Goal: Contribute content: Contribute content

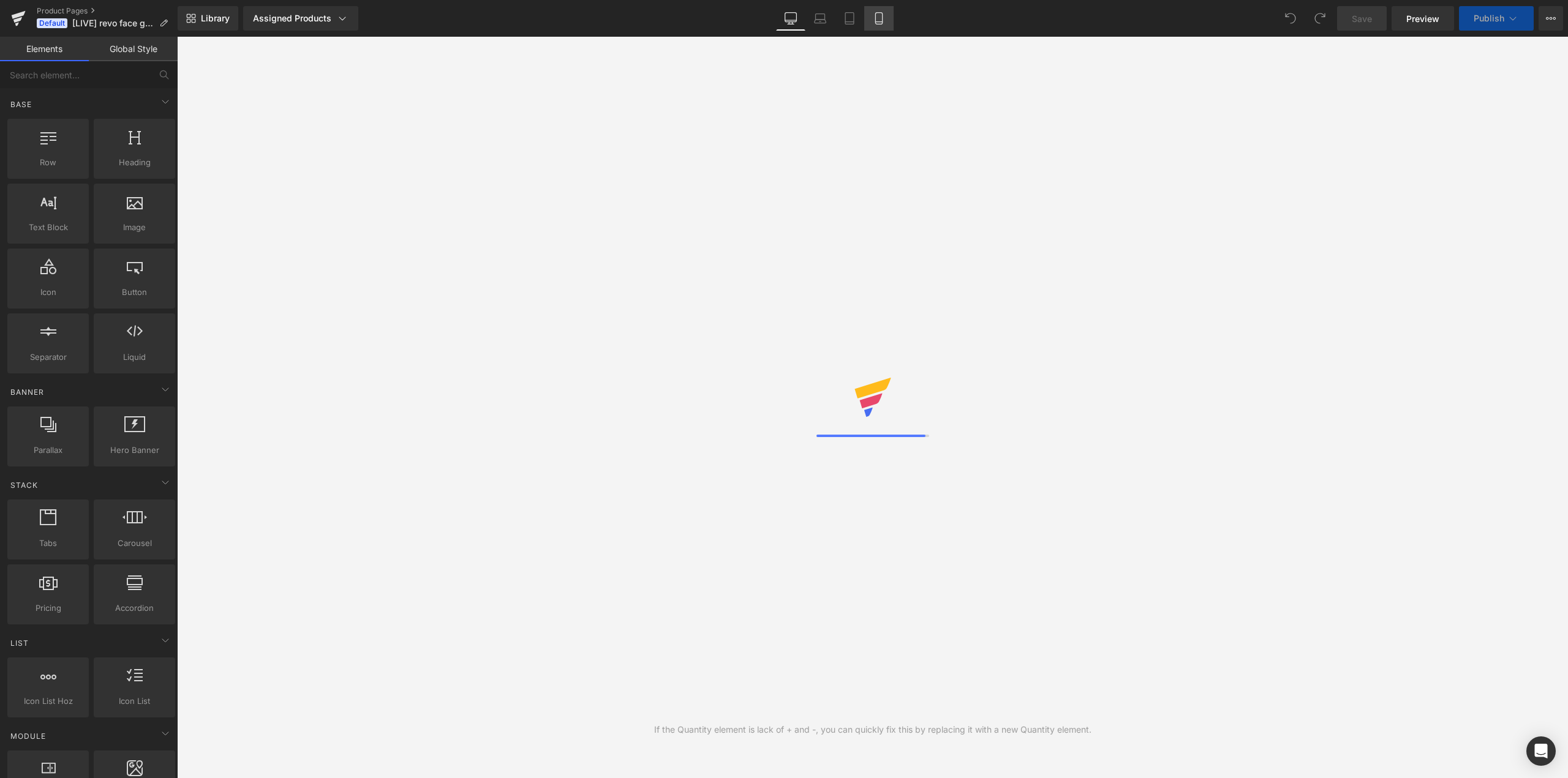
click at [876, 22] on icon at bounding box center [878, 22] width 7 height 0
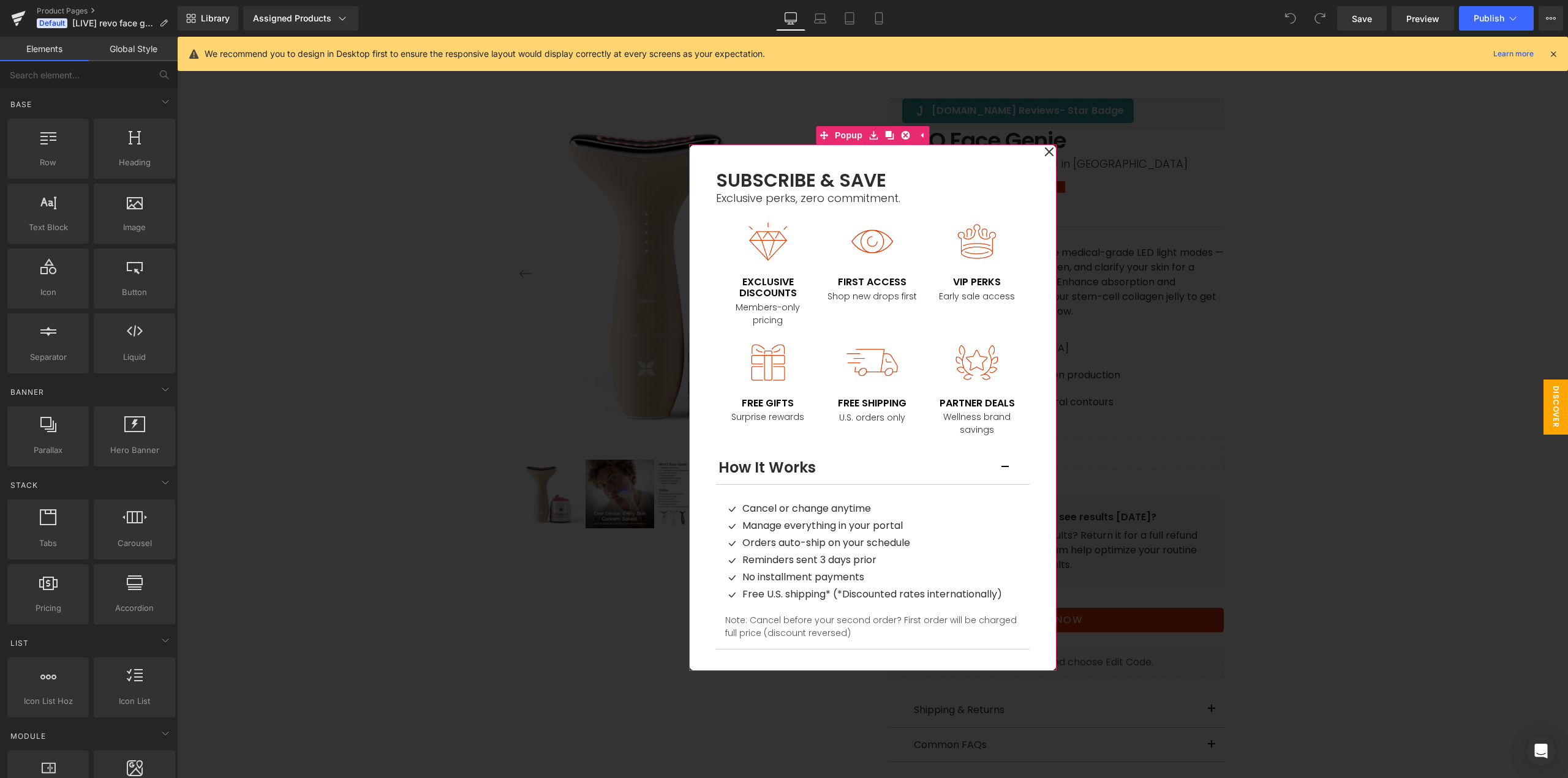
click at [1044, 155] on icon at bounding box center [1049, 152] width 10 height 61
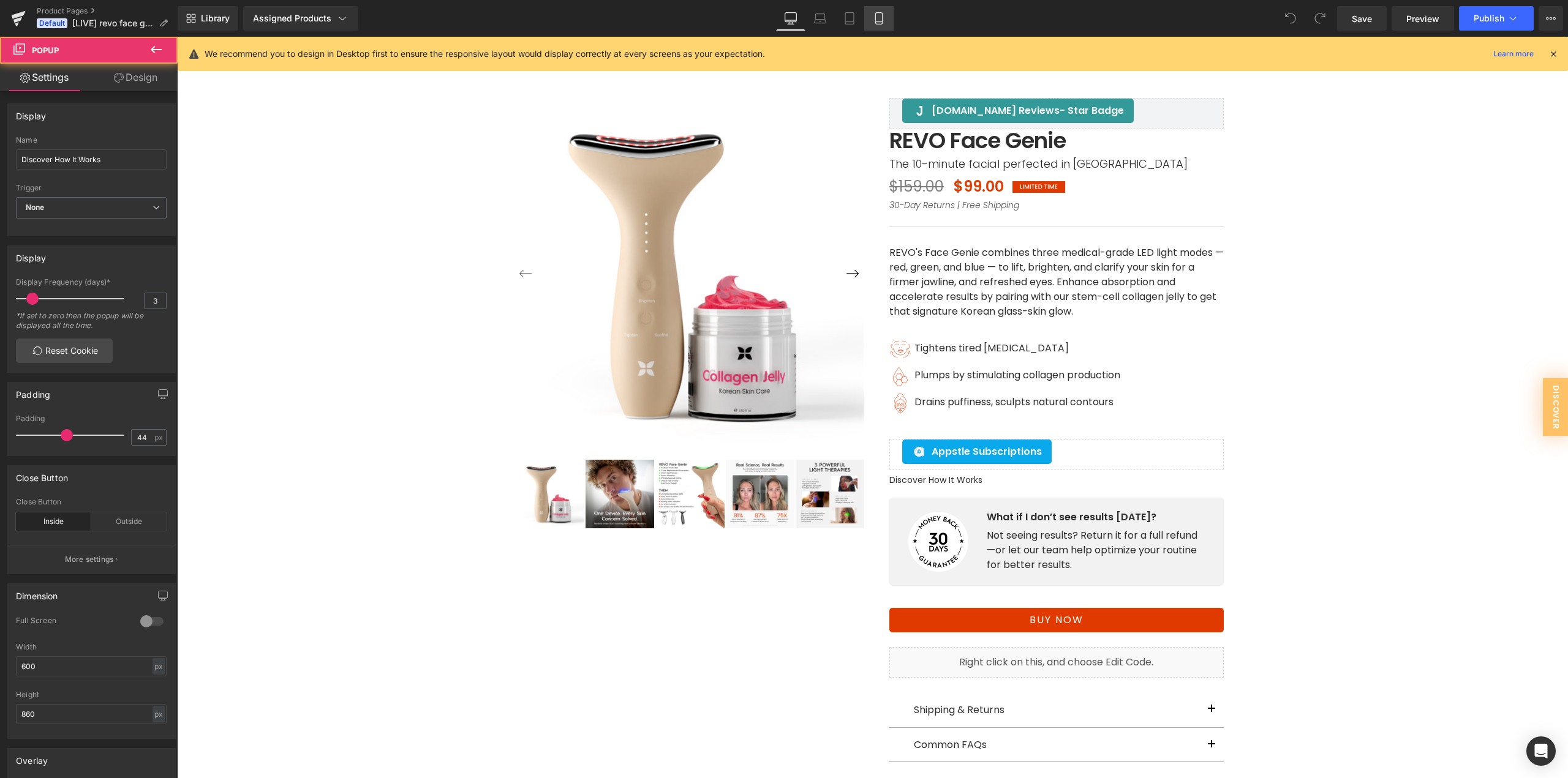
drag, startPoint x: 876, startPoint y: 20, endPoint x: 158, endPoint y: 294, distance: 768.5
click at [876, 20] on icon at bounding box center [879, 18] width 12 height 12
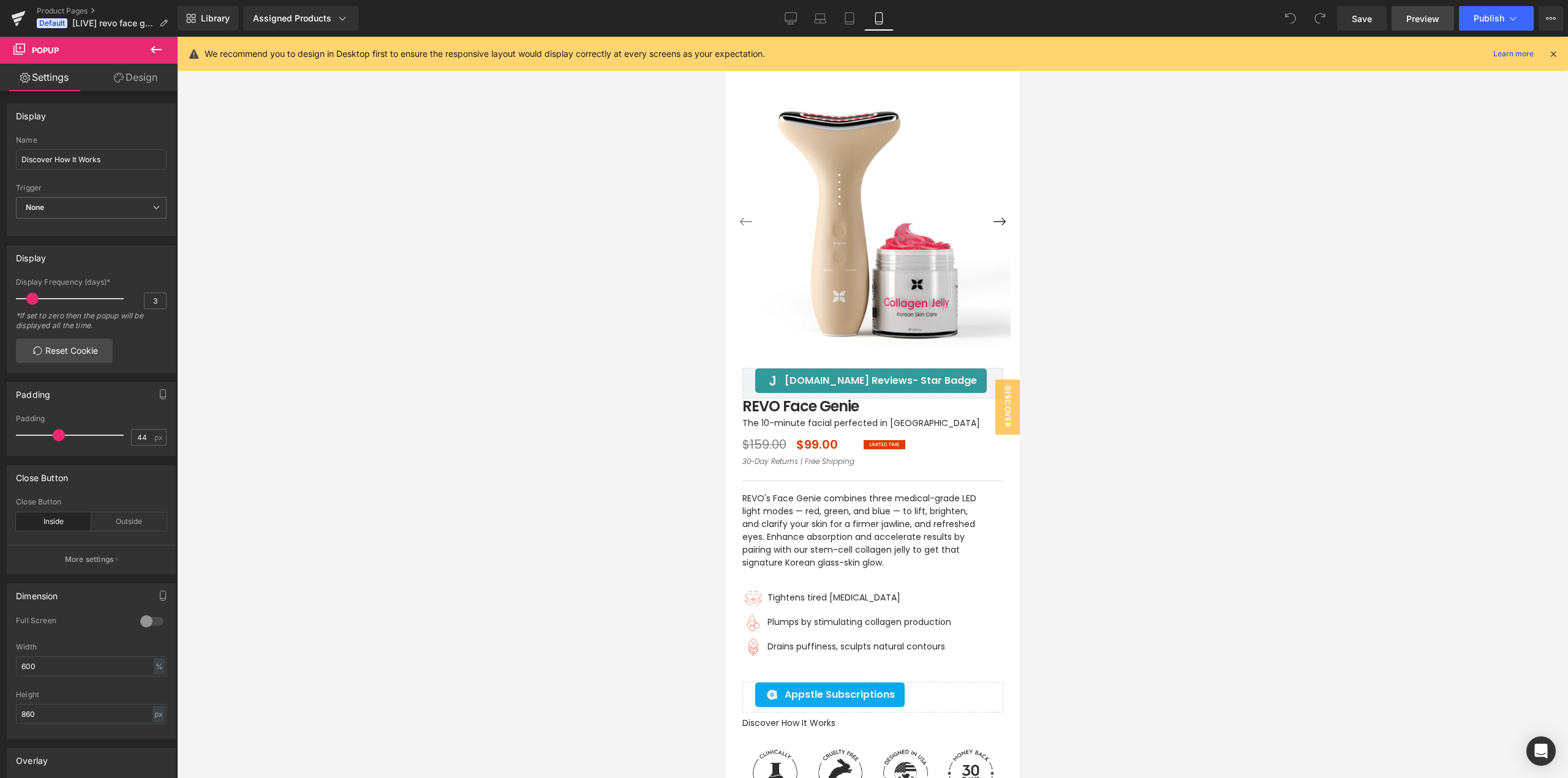
click at [1419, 19] on span "Preview" at bounding box center [1422, 18] width 33 height 13
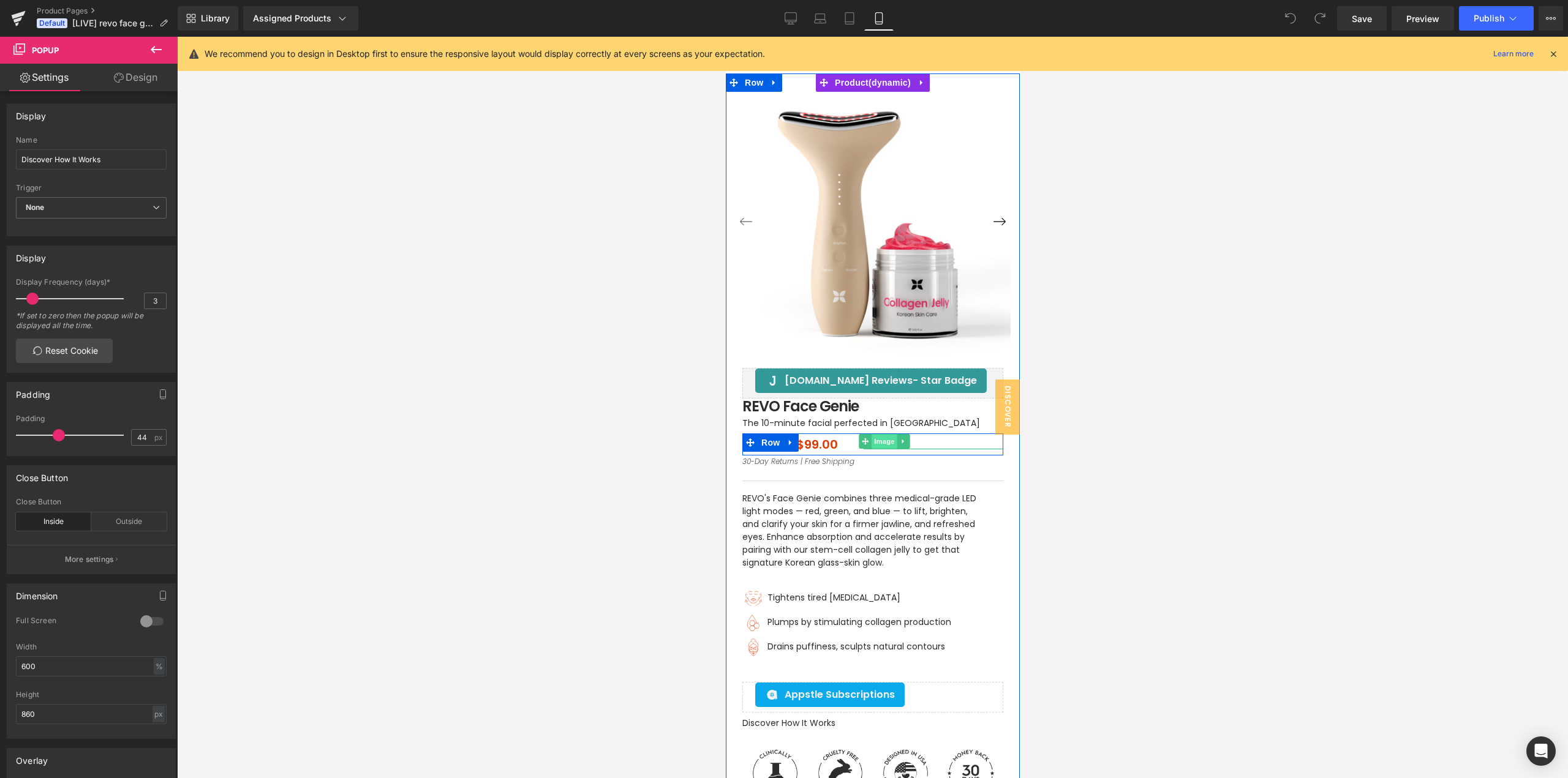
click at [876, 443] on span "Image" at bounding box center [883, 442] width 25 height 15
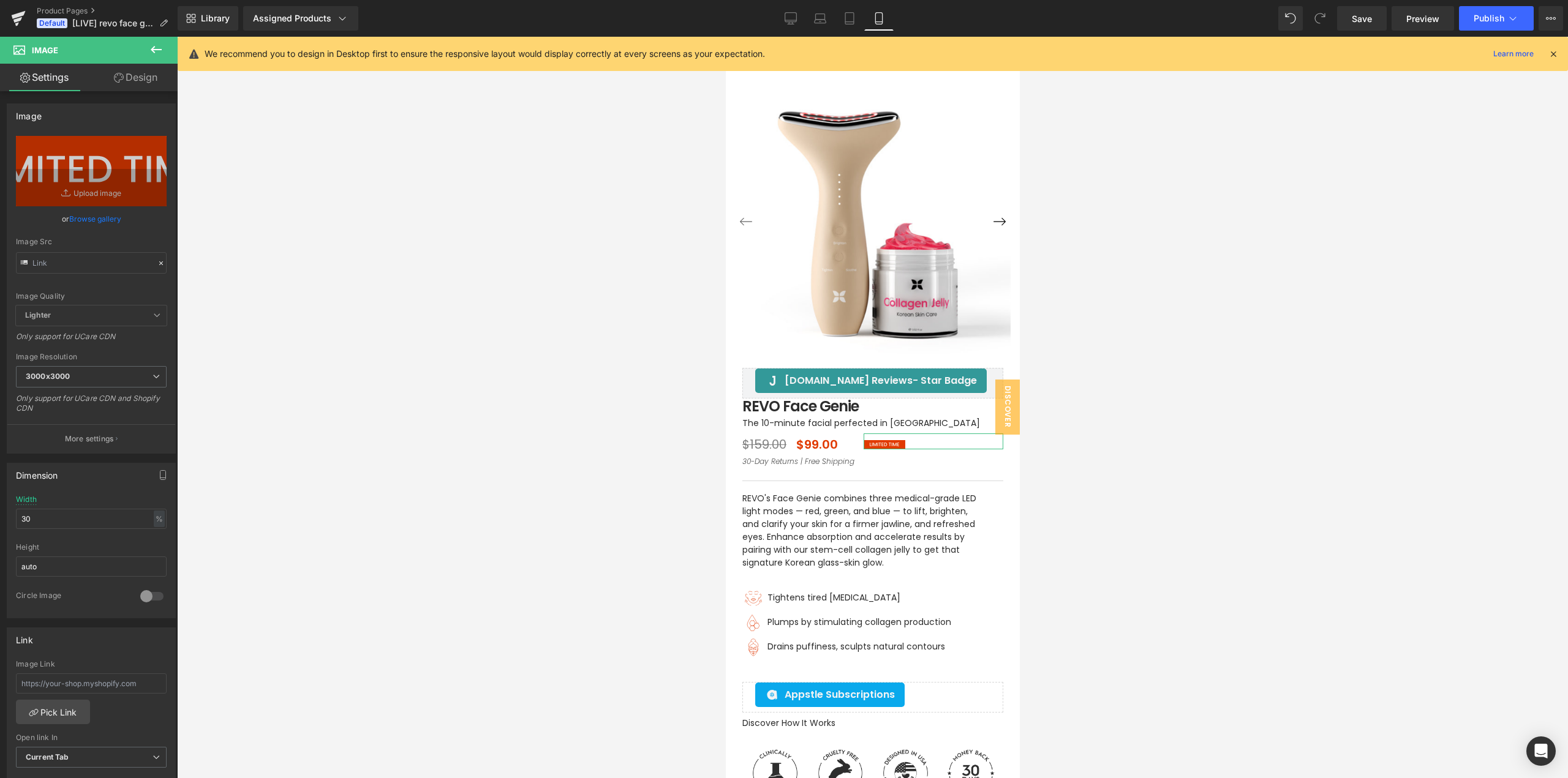
click at [140, 81] on link "Design" at bounding box center [135, 77] width 89 height 28
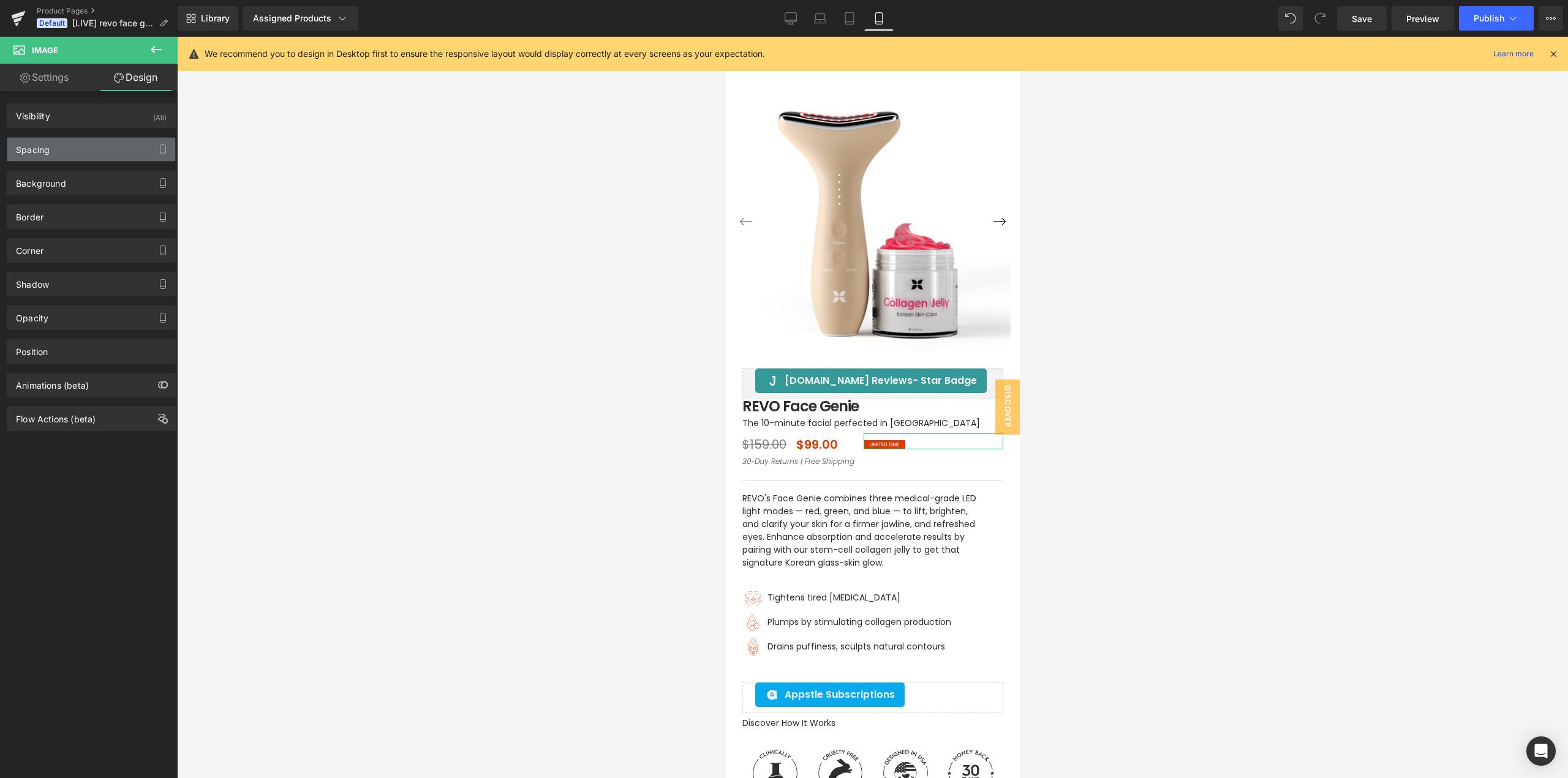
click at [78, 158] on div "Spacing" at bounding box center [91, 149] width 167 height 23
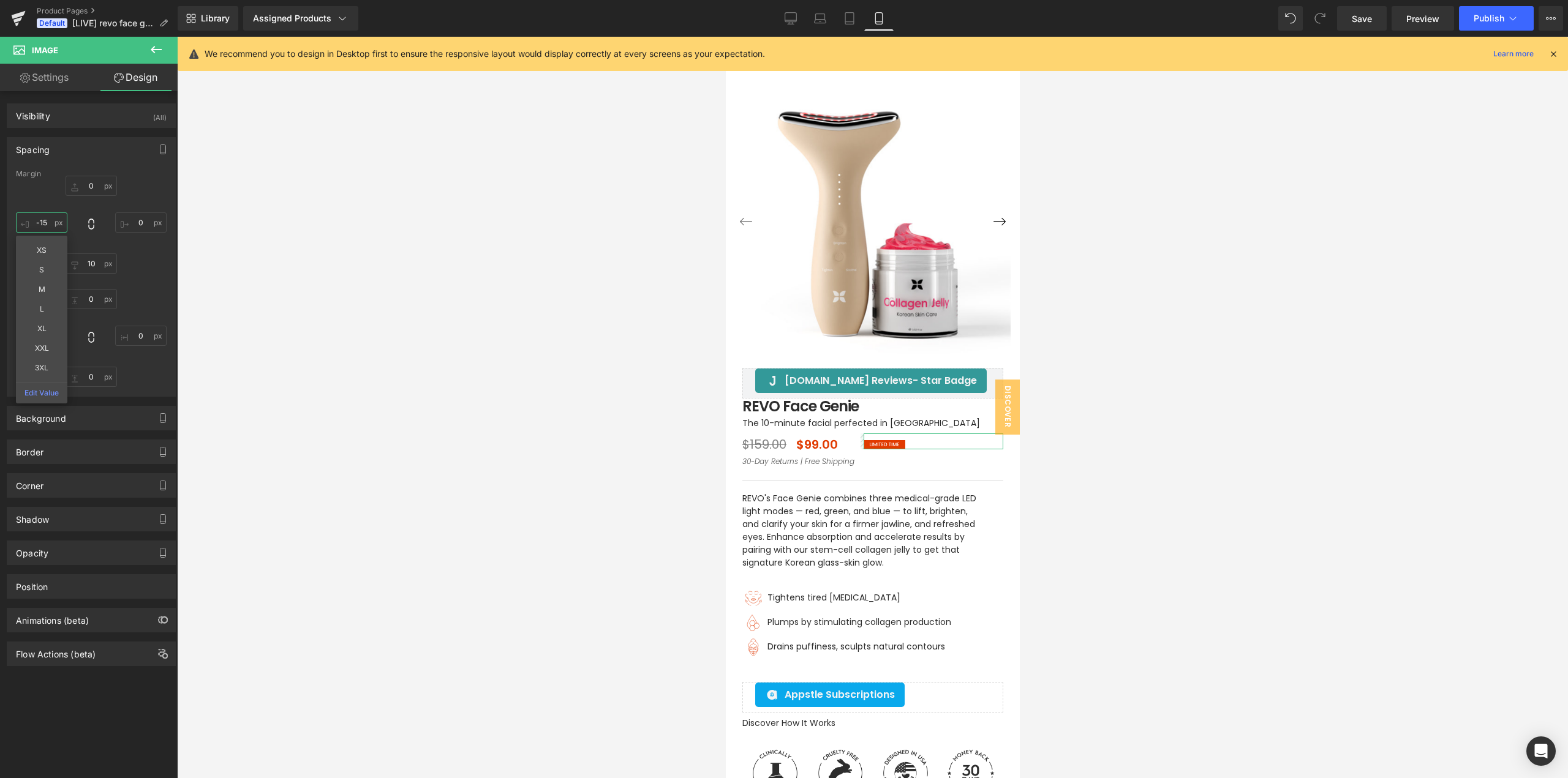
click at [49, 222] on input "text" at bounding box center [41, 222] width 52 height 20
type input "0"
click at [1370, 19] on span "Save" at bounding box center [1361, 18] width 20 height 13
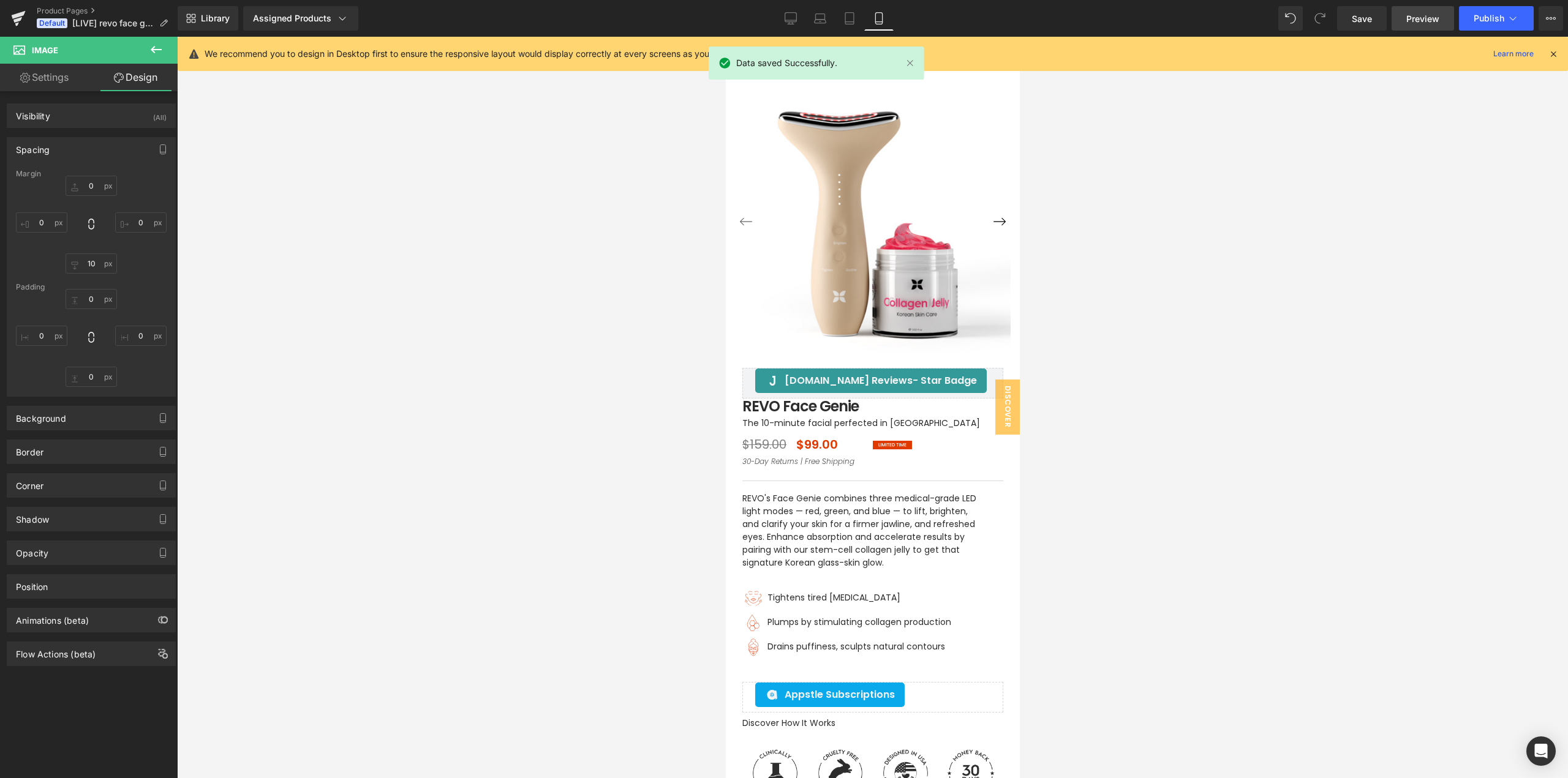
click at [1425, 23] on span "Preview" at bounding box center [1422, 18] width 33 height 13
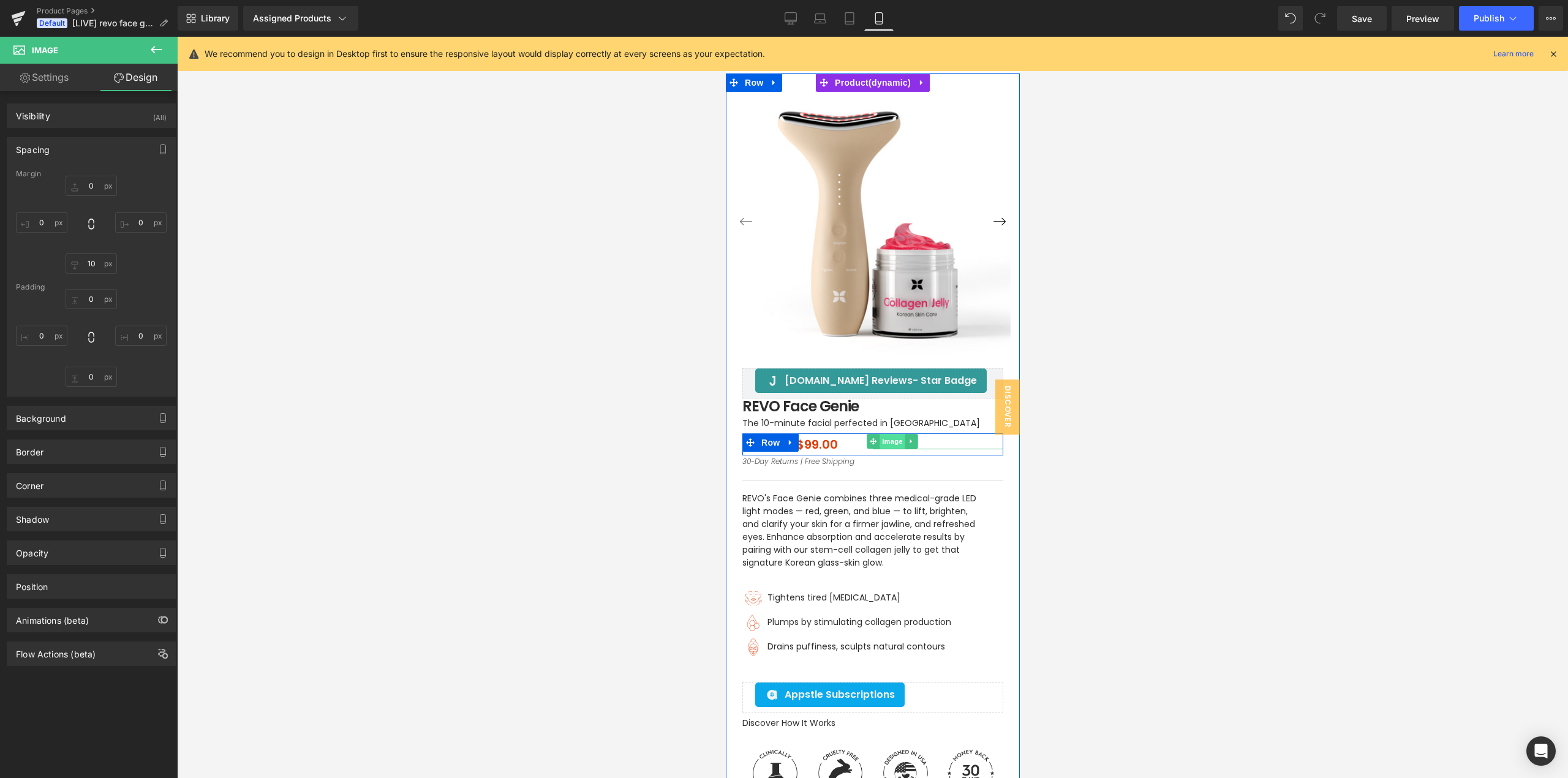
click at [886, 442] on span "Image" at bounding box center [892, 442] width 25 height 15
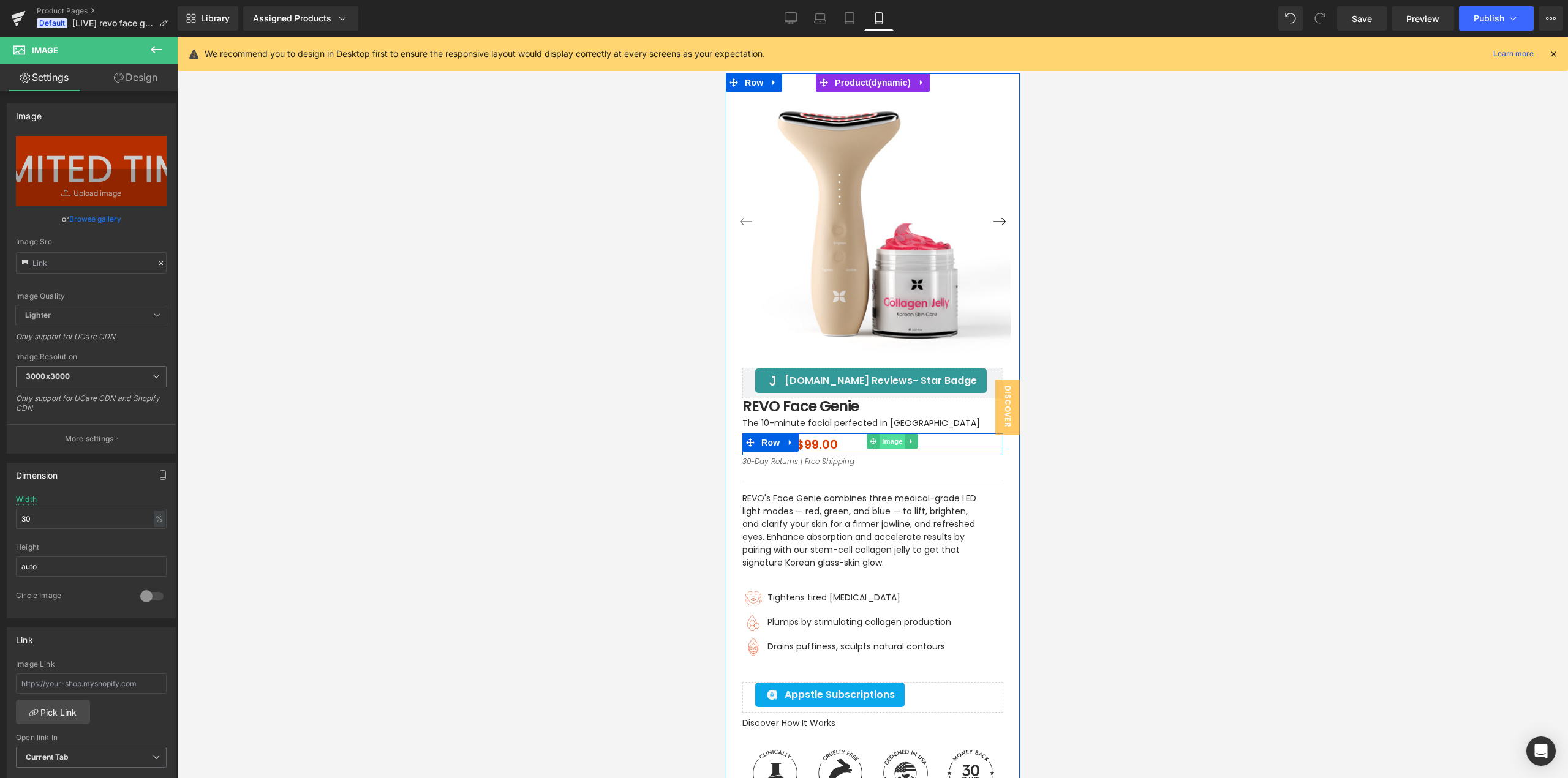
click at [886, 442] on span "Image" at bounding box center [892, 442] width 25 height 15
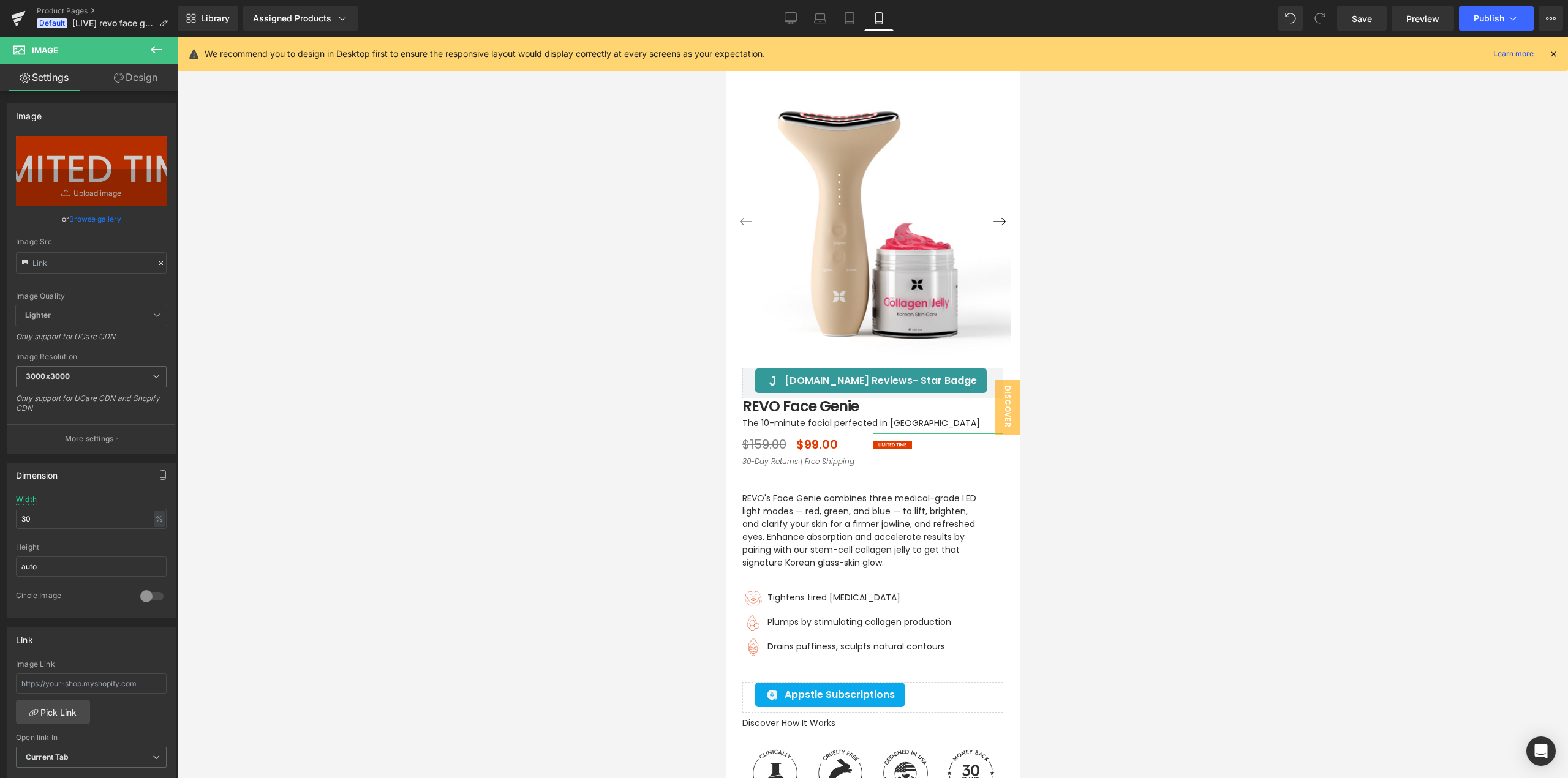
click at [138, 78] on link "Design" at bounding box center [135, 77] width 89 height 28
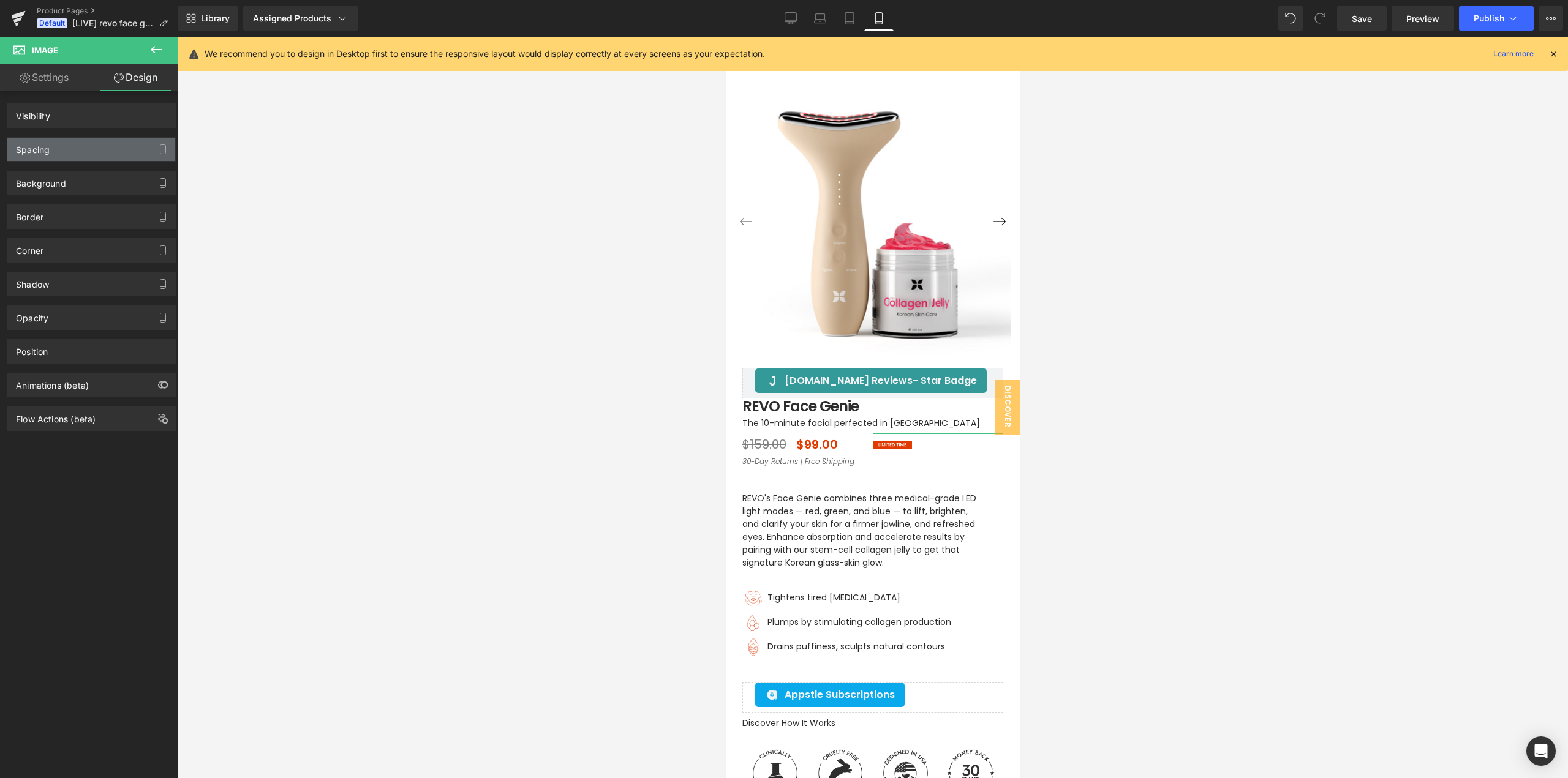
click at [72, 147] on div "Spacing" at bounding box center [91, 149] width 167 height 23
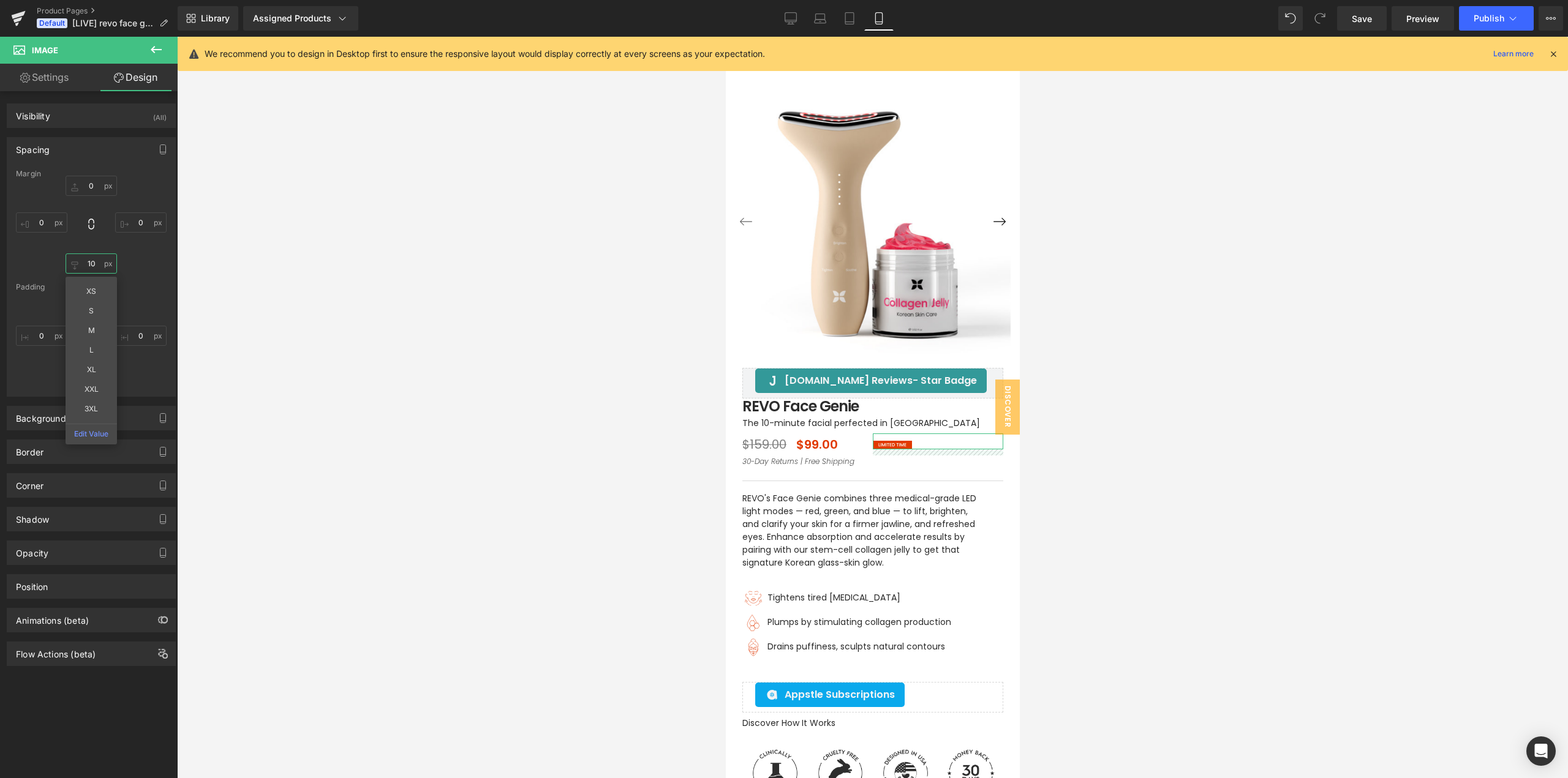
click at [98, 265] on input "10" at bounding box center [91, 263] width 52 height 20
type input "0"
click at [137, 280] on div "Margin 0 0 0 XS S M L XL XXL 3XL Edit Value 0 [GEOGRAPHIC_DATA] 0 0 0 0" at bounding box center [91, 283] width 167 height 226
click at [94, 377] on input "0" at bounding box center [91, 377] width 52 height 20
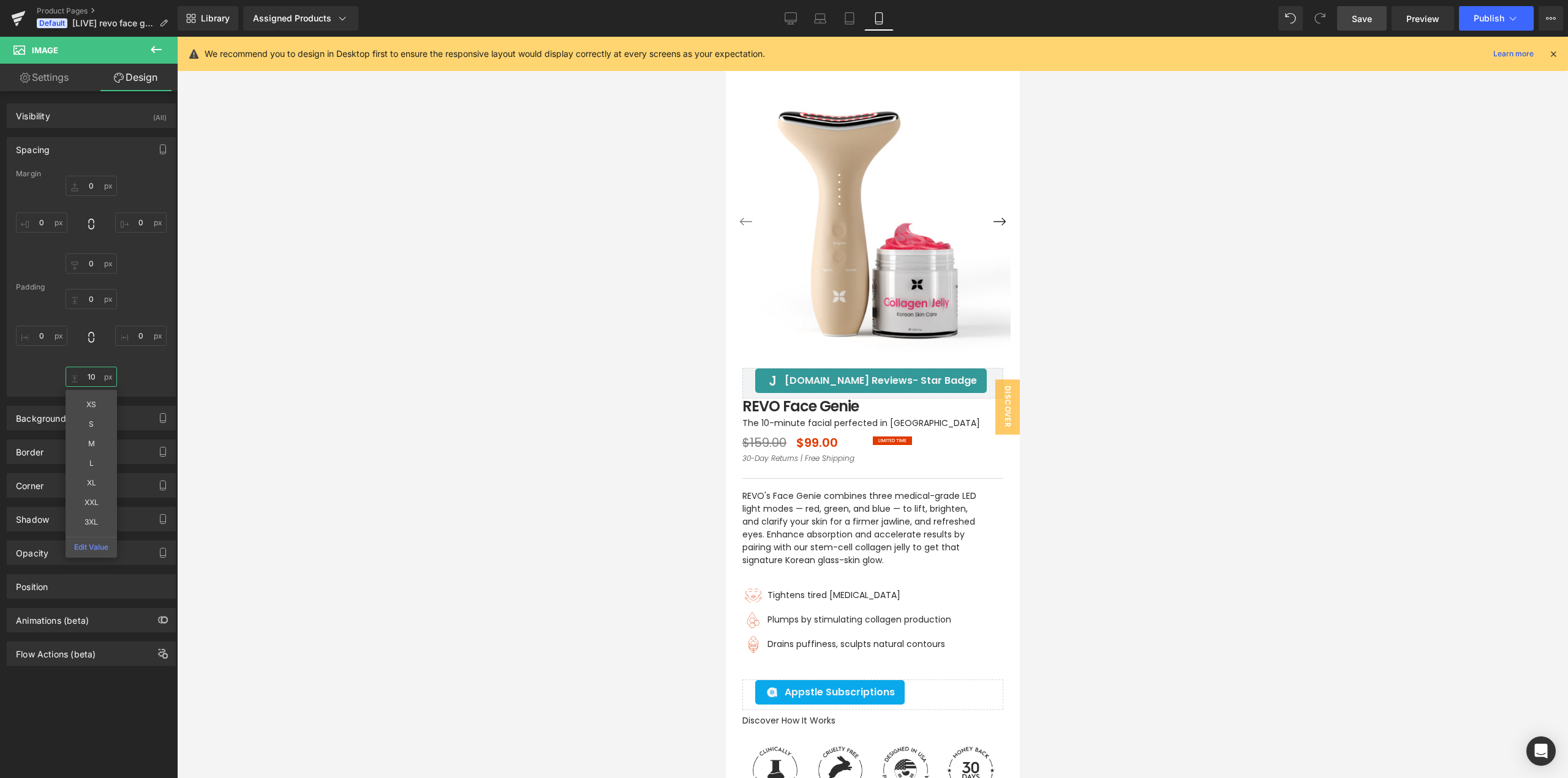
type input "10"
drag, startPoint x: 1354, startPoint y: 26, endPoint x: 1349, endPoint y: 63, distance: 37.3
click at [1354, 26] on link "Save" at bounding box center [1362, 18] width 49 height 25
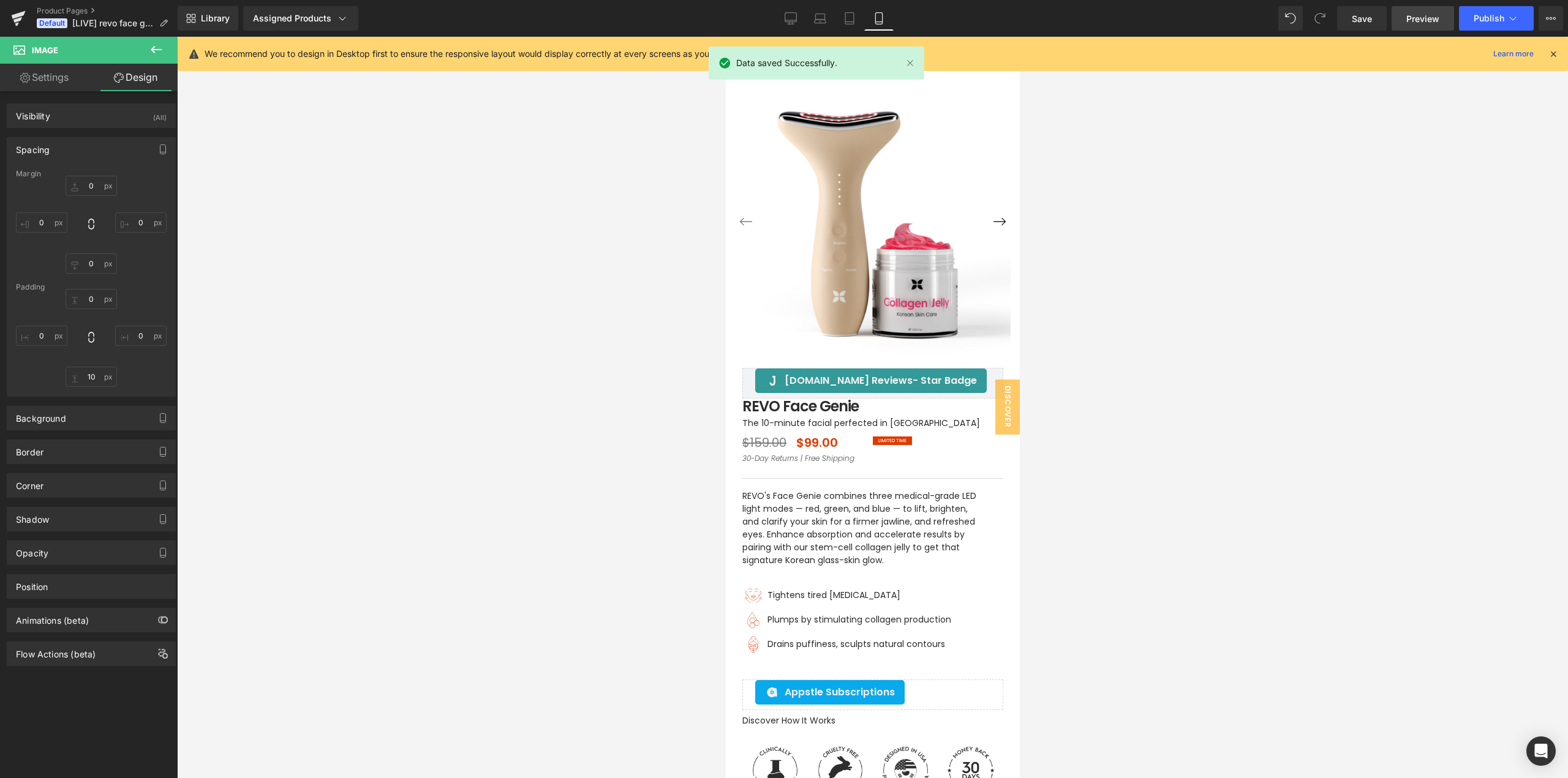
click at [1413, 19] on span "Preview" at bounding box center [1422, 18] width 33 height 13
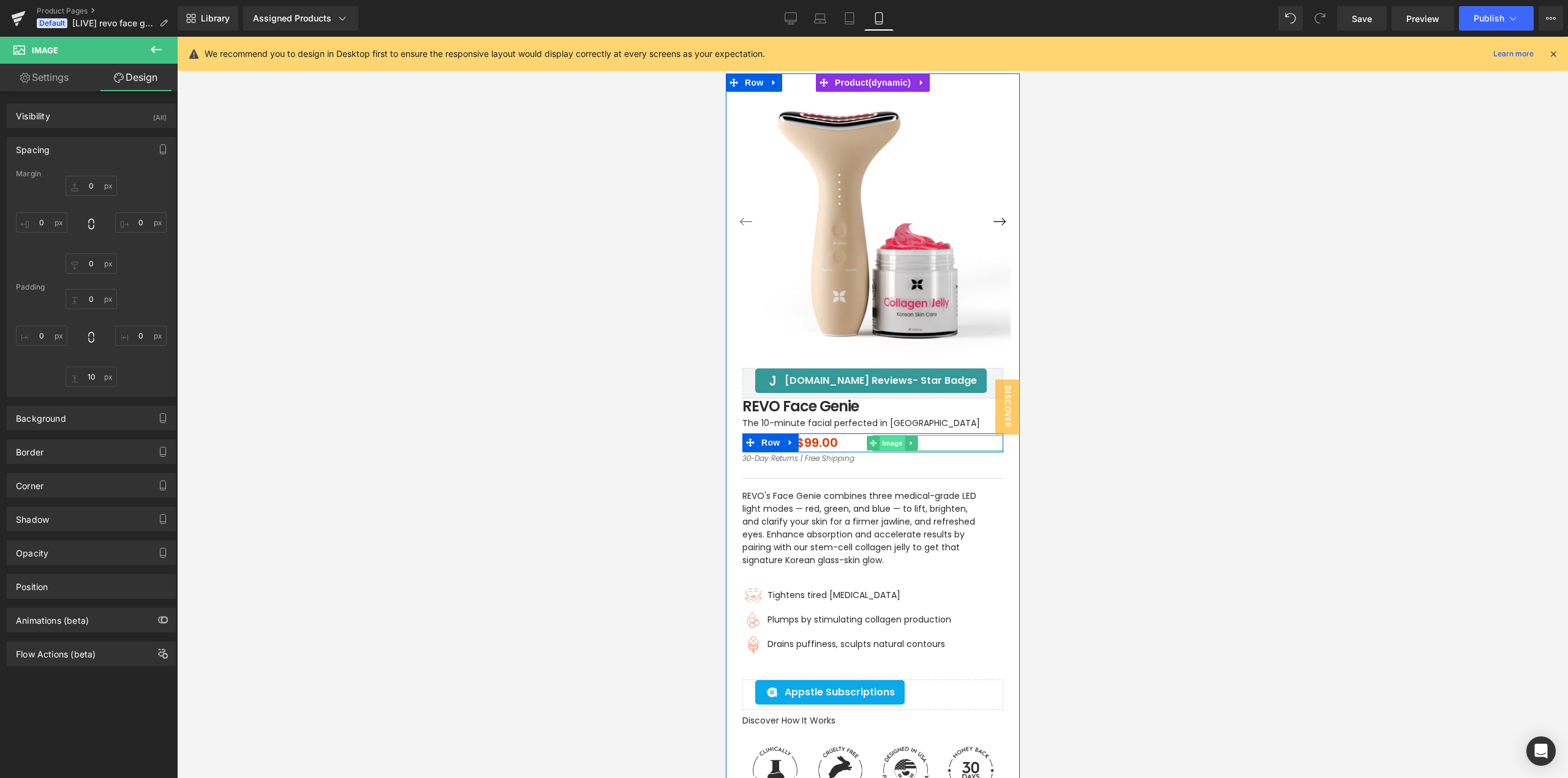
click at [886, 441] on span "Image" at bounding box center [892, 443] width 25 height 15
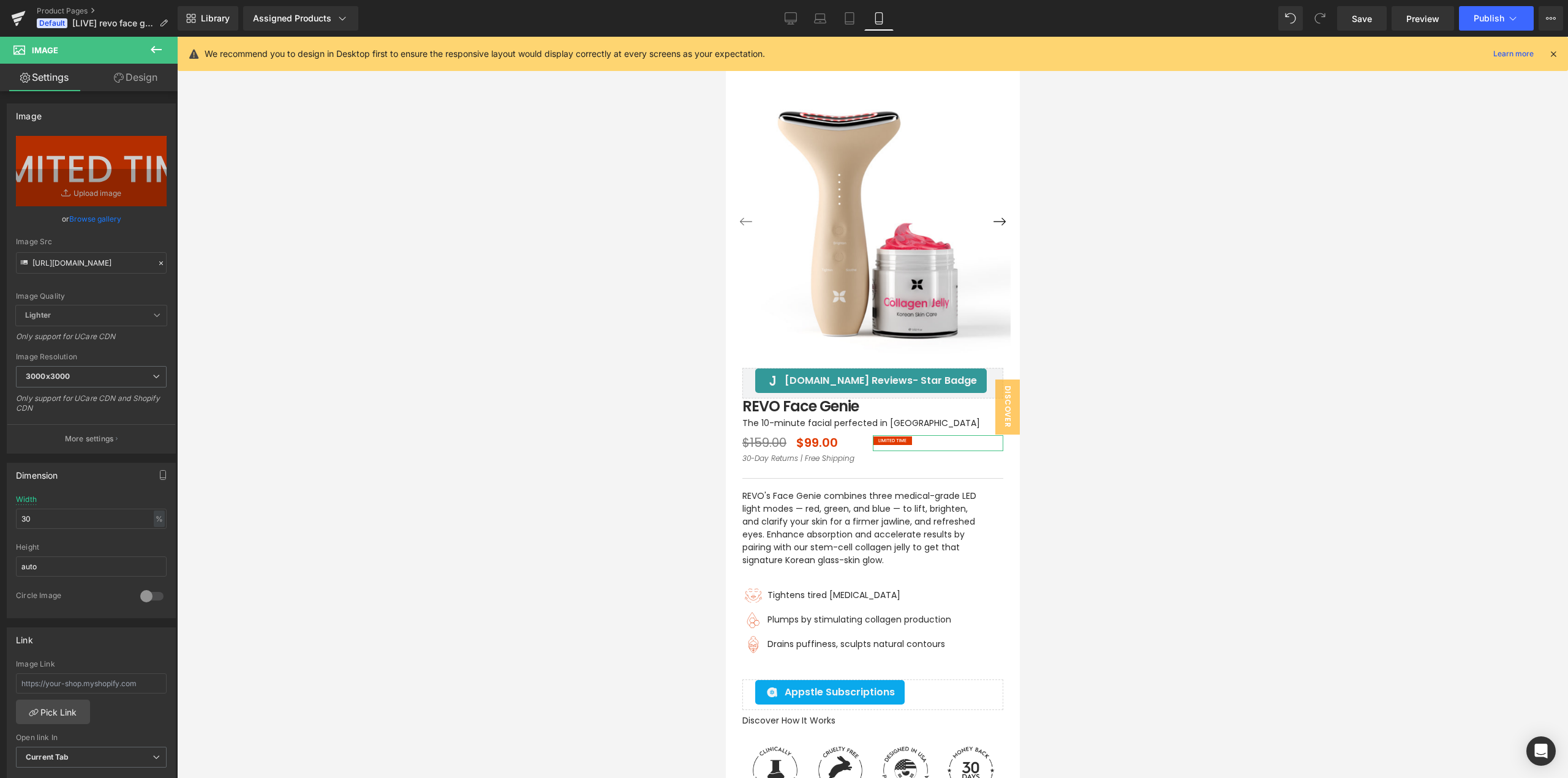
click at [133, 77] on link "Design" at bounding box center [135, 77] width 89 height 28
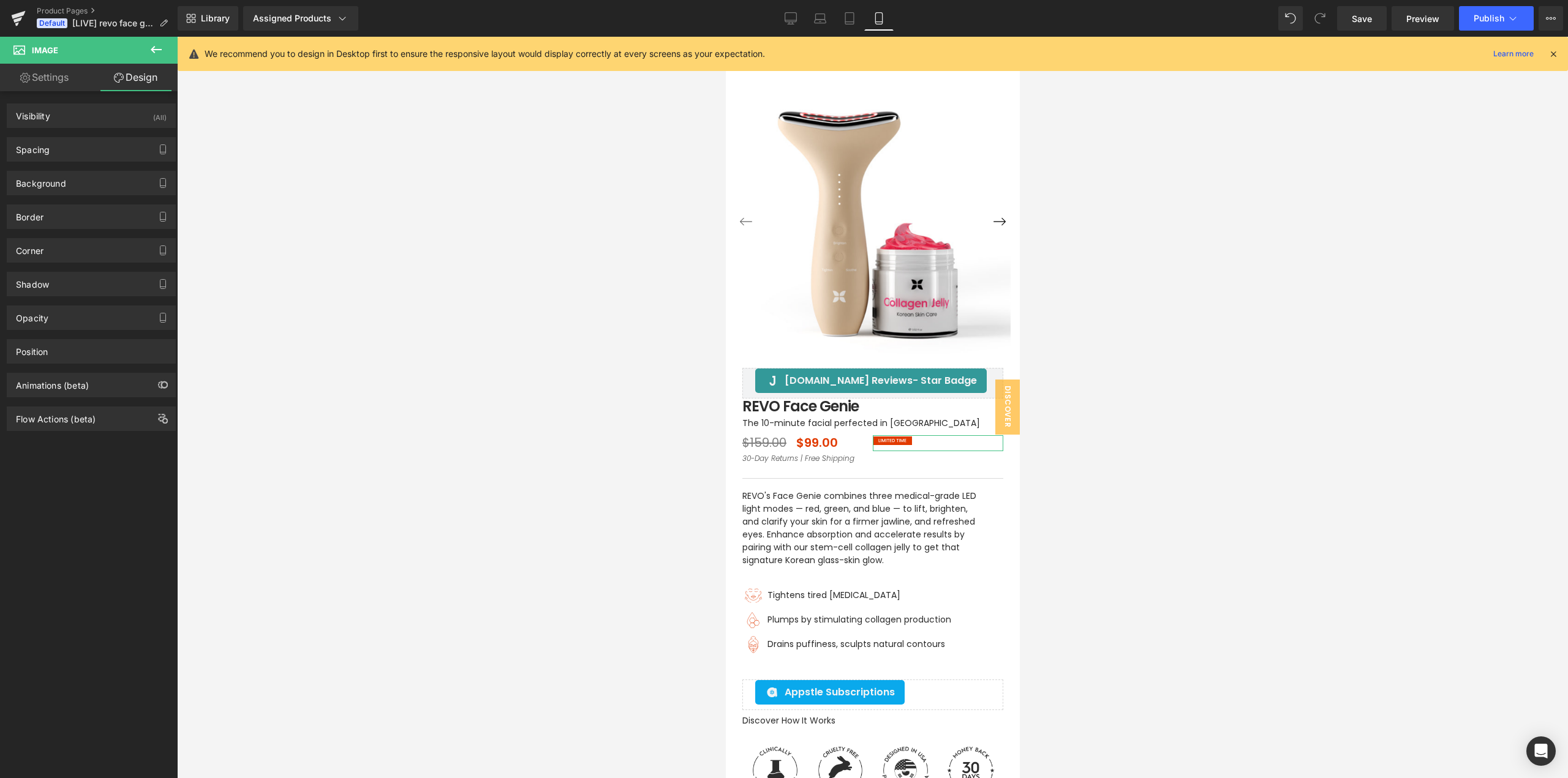
click at [66, 147] on div "Spacing" at bounding box center [91, 149] width 167 height 23
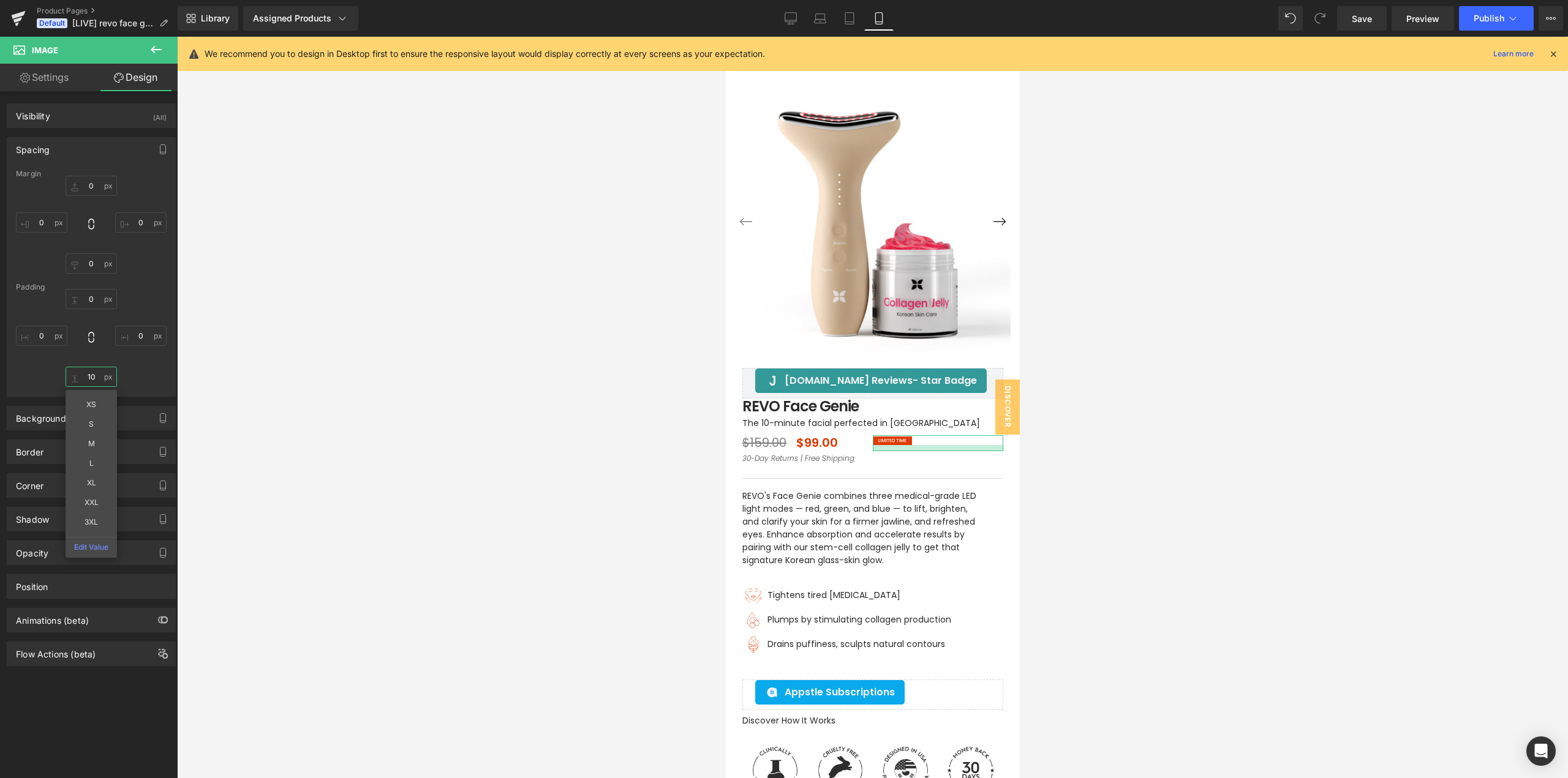
click at [96, 376] on input "text" at bounding box center [91, 377] width 52 height 20
drag, startPoint x: 1362, startPoint y: 19, endPoint x: 1002, endPoint y: 3, distance: 360.4
click at [1362, 19] on span "Save" at bounding box center [1361, 18] width 20 height 13
click at [90, 381] on input "0" at bounding box center [91, 377] width 52 height 20
click at [1336, 22] on div "Save Preview Publish Scheduled View Live Page View with current Template Save T…" at bounding box center [1449, 18] width 235 height 25
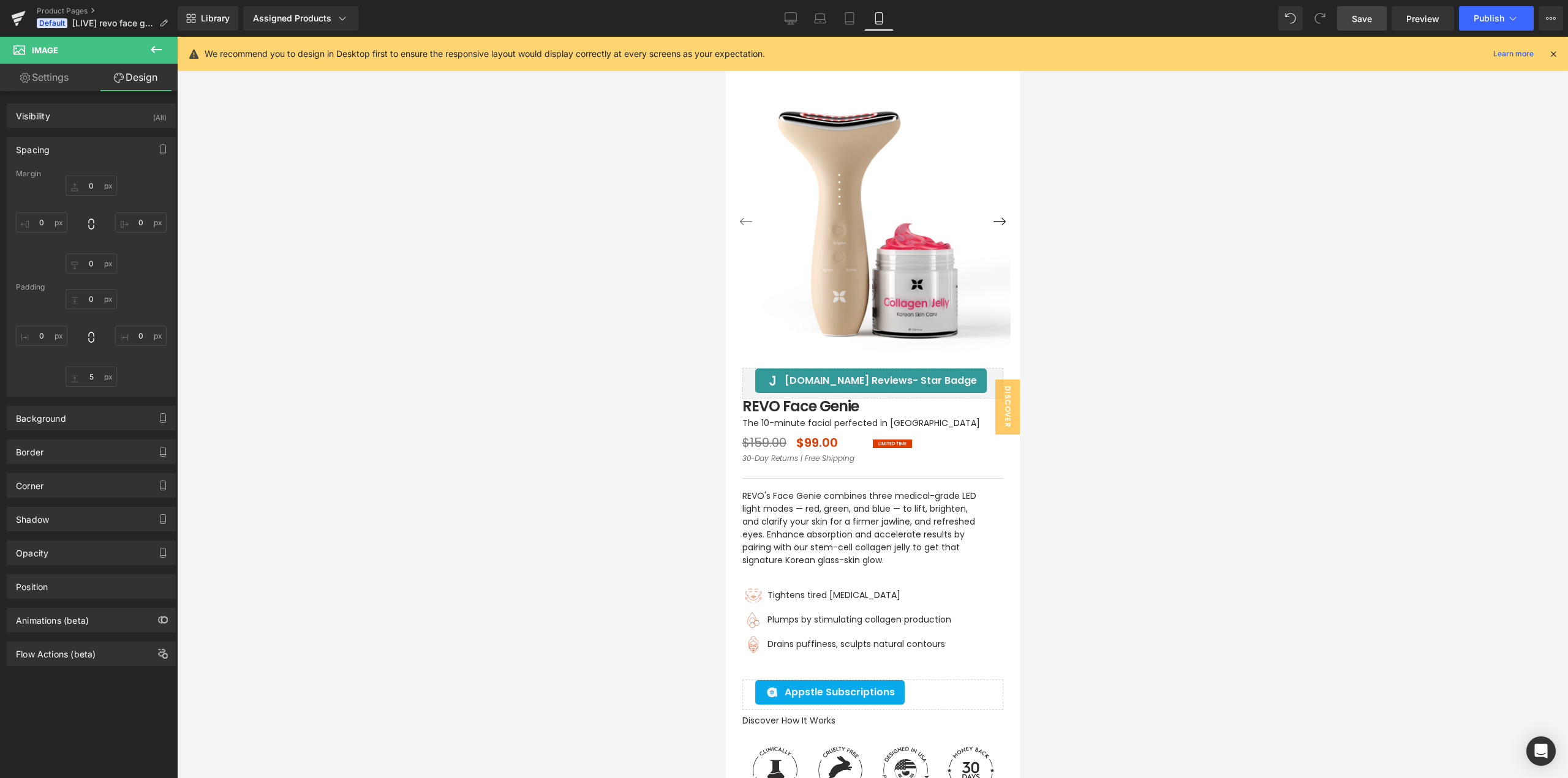
click at [1348, 21] on link "Save" at bounding box center [1362, 18] width 49 height 25
click at [88, 374] on input "5" at bounding box center [91, 377] width 52 height 20
type input "8"
click at [1376, 16] on link "Save" at bounding box center [1362, 18] width 49 height 25
click at [1496, 16] on span "Publish" at bounding box center [1488, 18] width 31 height 10
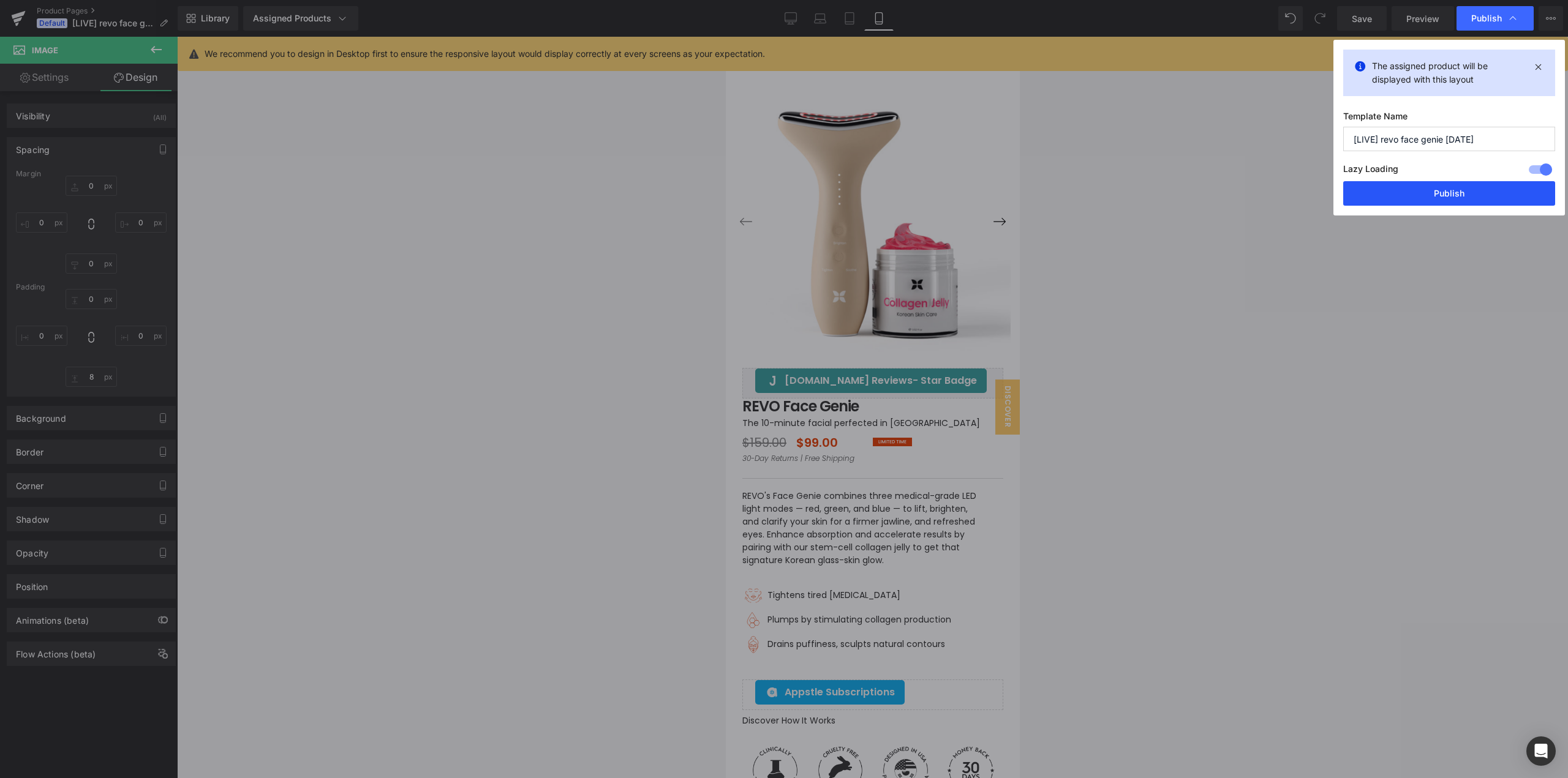
click at [1415, 186] on button "Publish" at bounding box center [1448, 194] width 212 height 25
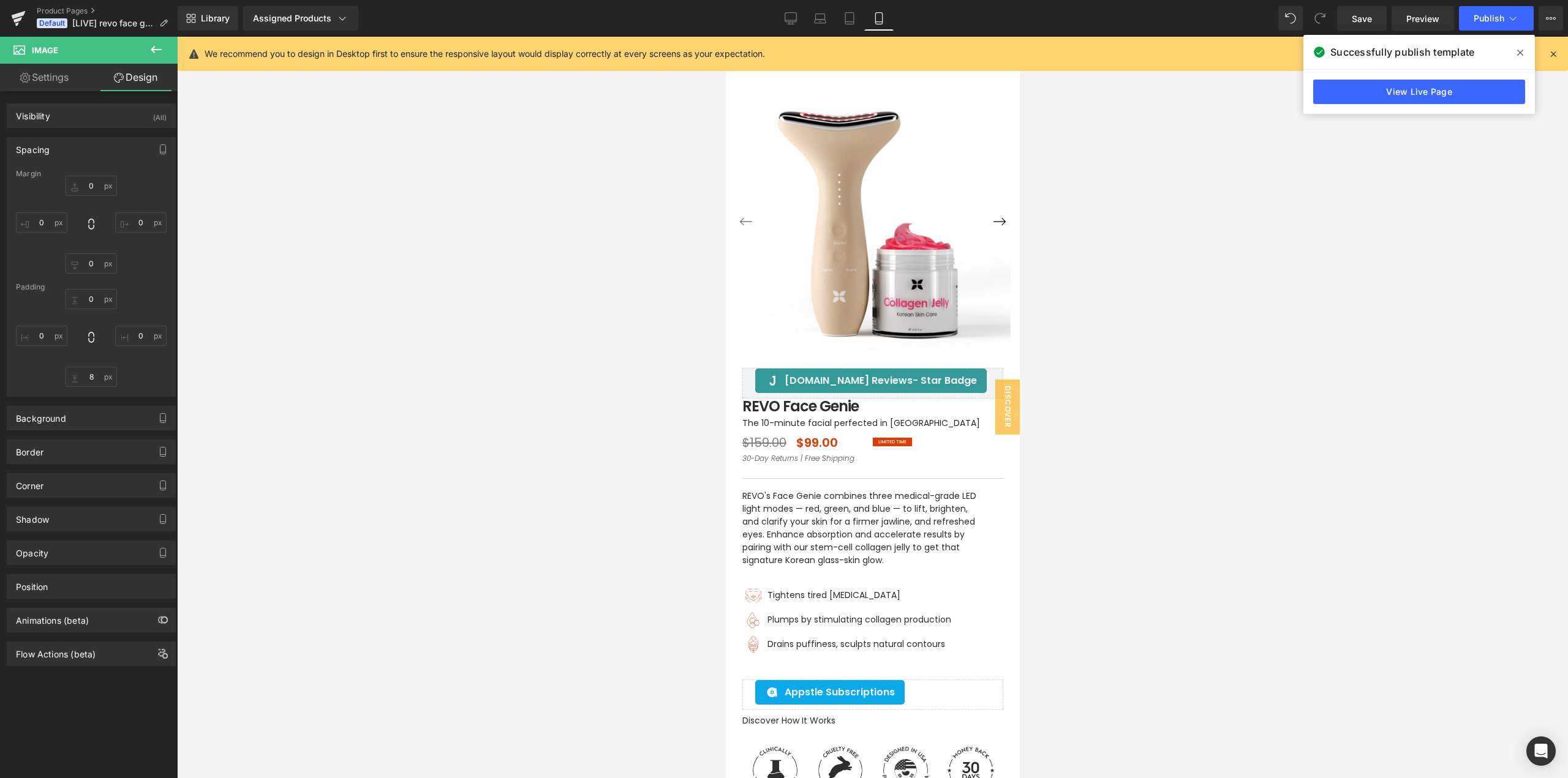
click at [642, 343] on div at bounding box center [872, 407] width 1391 height 741
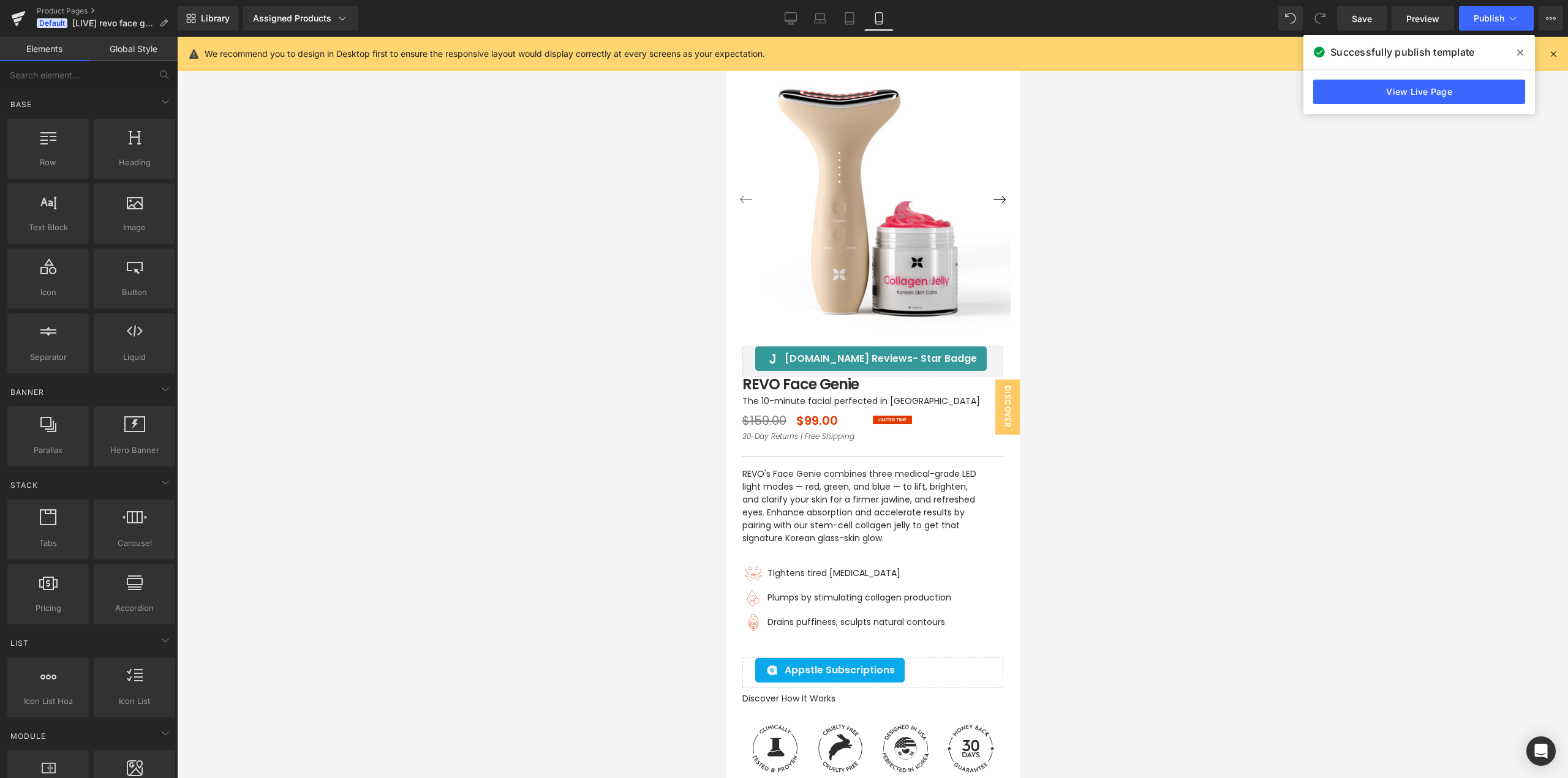
scroll to position [184, 0]
